Goal: Information Seeking & Learning: Learn about a topic

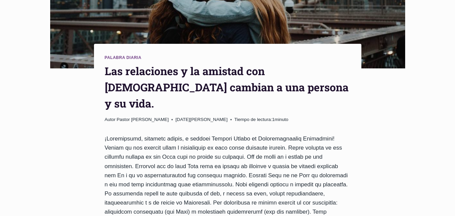
scroll to position [244, 0]
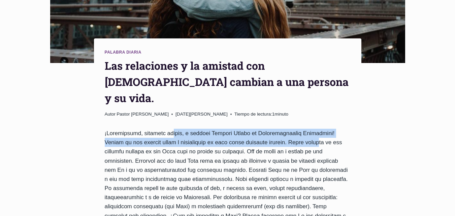
drag, startPoint x: 163, startPoint y: 93, endPoint x: 290, endPoint y: 95, distance: 127.4
click at [290, 130] on font at bounding box center [228, 188] width 246 height 116
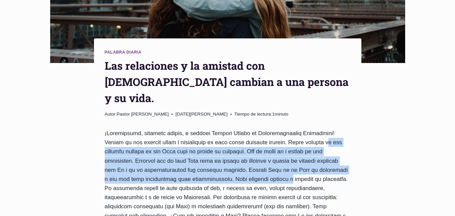
drag, startPoint x: 303, startPoint y: 99, endPoint x: 245, endPoint y: 140, distance: 71.2
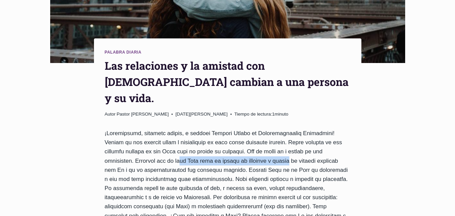
drag, startPoint x: 152, startPoint y: 115, endPoint x: 273, endPoint y: 118, distance: 121.0
click at [273, 130] on font at bounding box center [228, 188] width 246 height 116
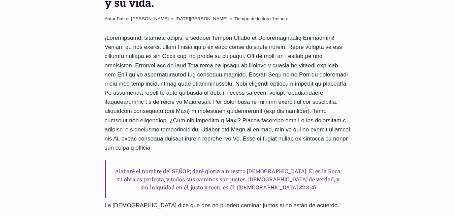
scroll to position [336, 0]
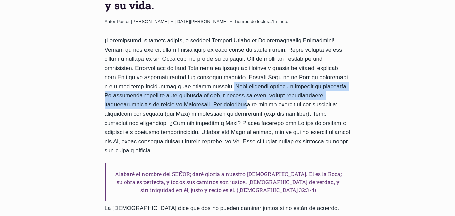
drag, startPoint x: 185, startPoint y: 42, endPoint x: 187, endPoint y: 58, distance: 16.0
click at [187, 58] on font at bounding box center [228, 95] width 246 height 116
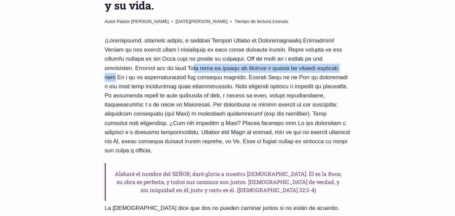
drag, startPoint x: 166, startPoint y: 24, endPoint x: 332, endPoint y: 26, distance: 166.1
click at [332, 37] on font at bounding box center [228, 95] width 246 height 116
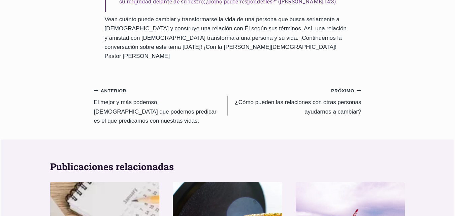
scroll to position [1413, 0]
